Goal: Navigation & Orientation: Go to known website

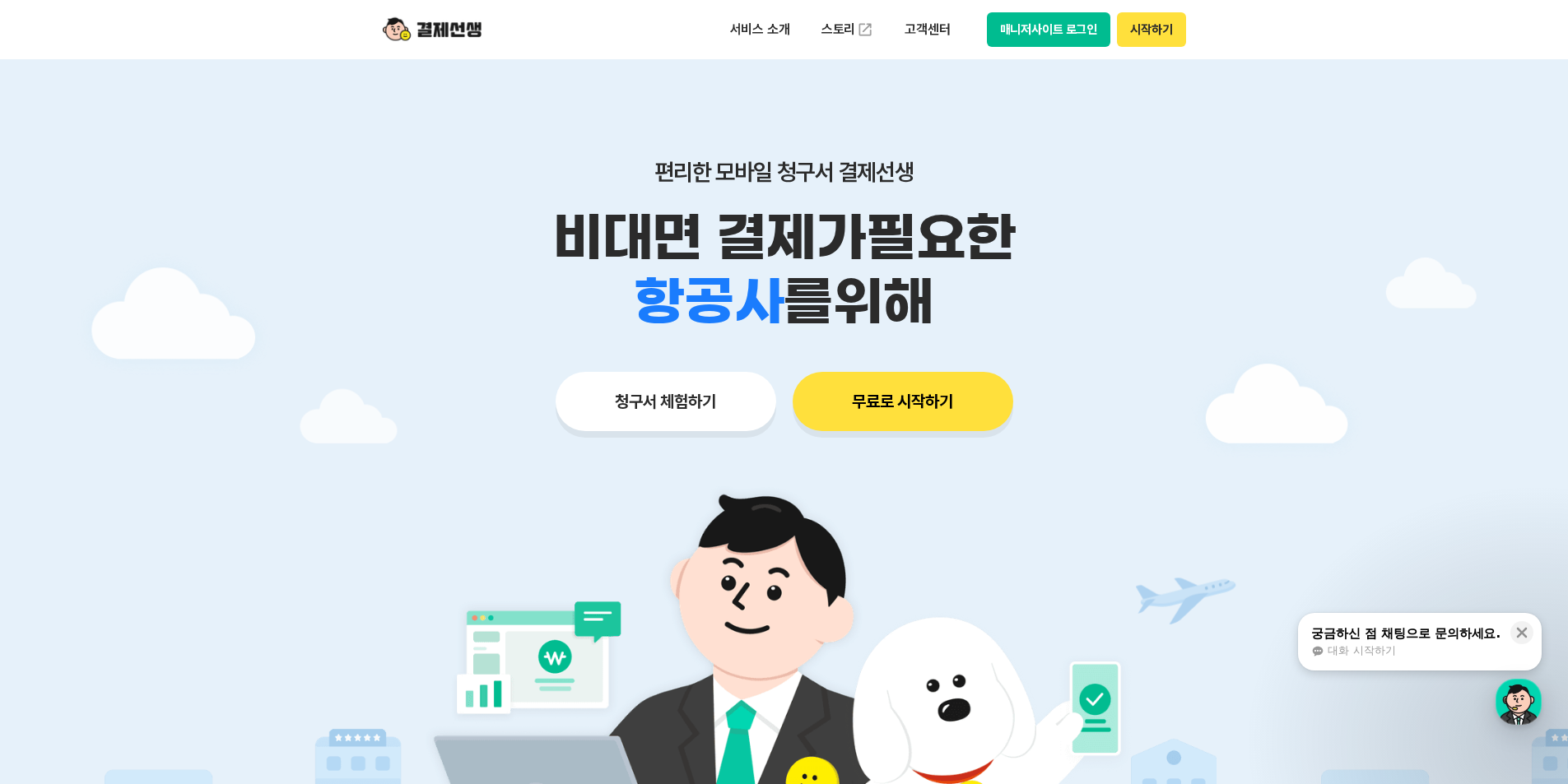
click at [1059, 37] on button "매니저사이트 로그인" at bounding box center [1049, 29] width 125 height 34
click at [1069, 29] on button "매니저사이트 로그인" at bounding box center [1049, 29] width 125 height 34
click at [1145, 26] on button "시작하기" at bounding box center [1151, 29] width 68 height 34
click at [1091, 34] on button "매니저사이트 로그인" at bounding box center [1049, 29] width 125 height 34
click at [1070, 33] on button "매니저사이트 로그인" at bounding box center [1049, 29] width 125 height 34
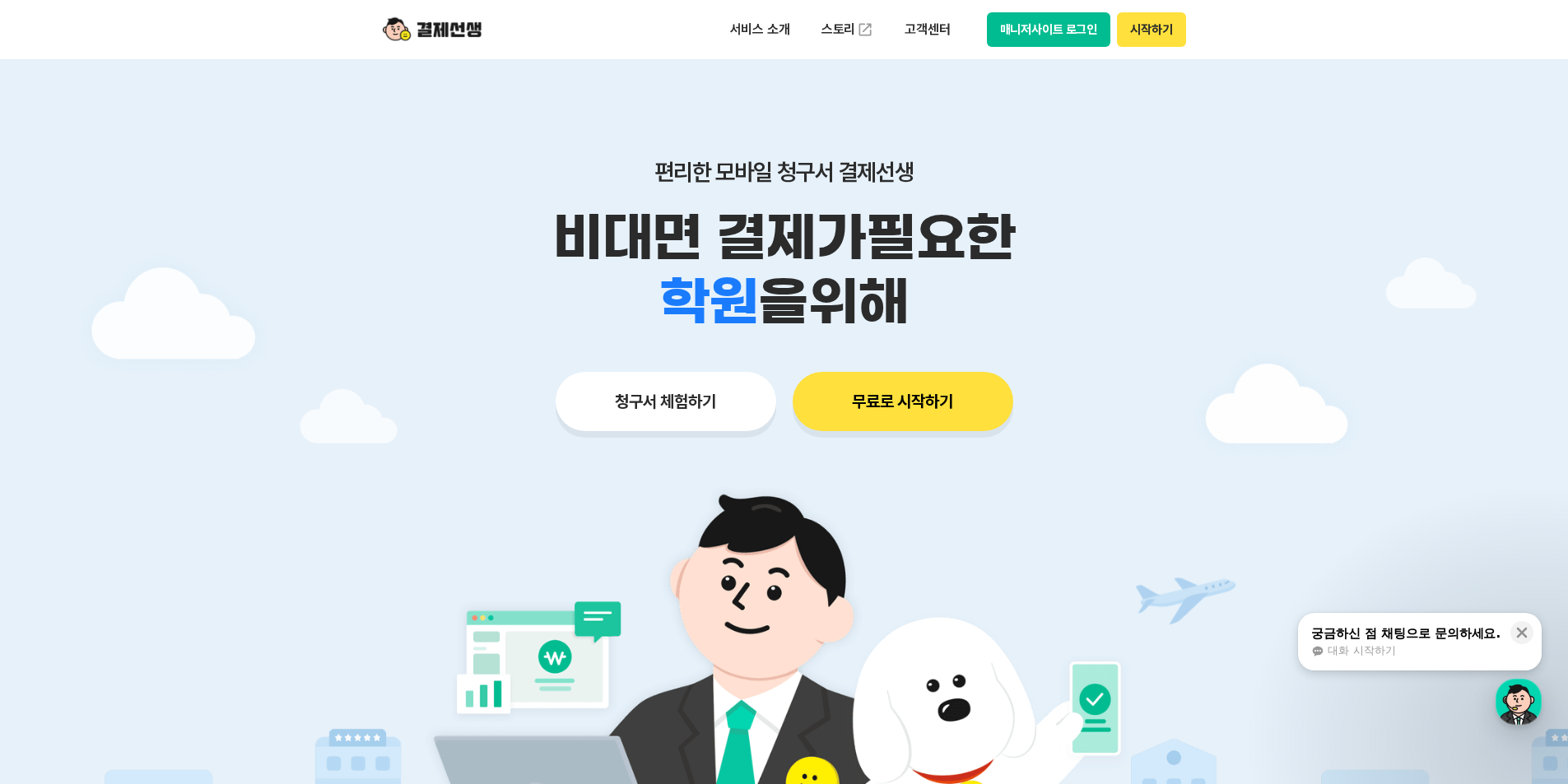
click at [1055, 36] on button "매니저사이트 로그인" at bounding box center [1049, 29] width 125 height 34
